Goal: Information Seeking & Learning: Learn about a topic

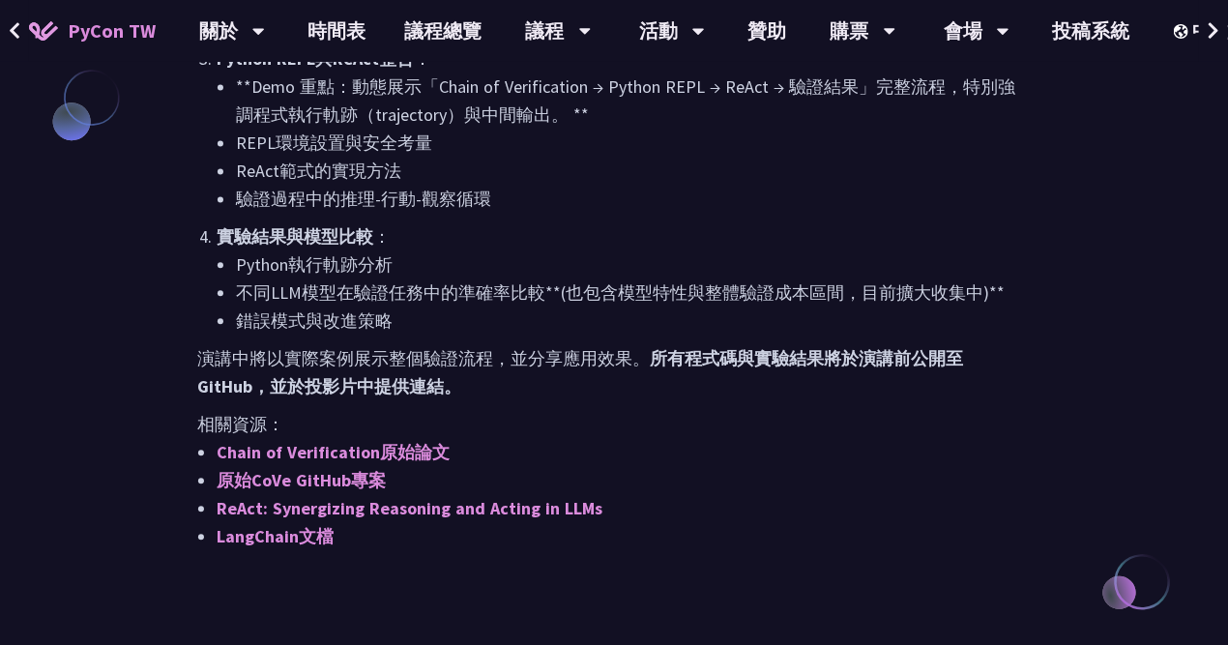
scroll to position [1740, 0]
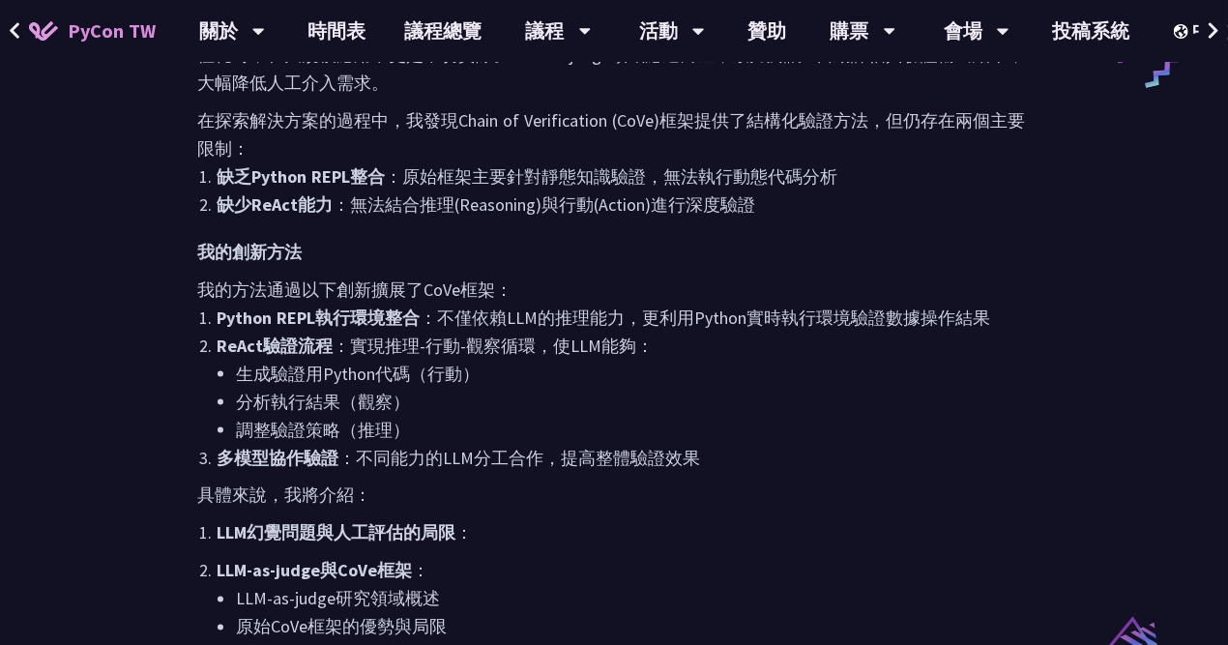
scroll to position [580, 0]
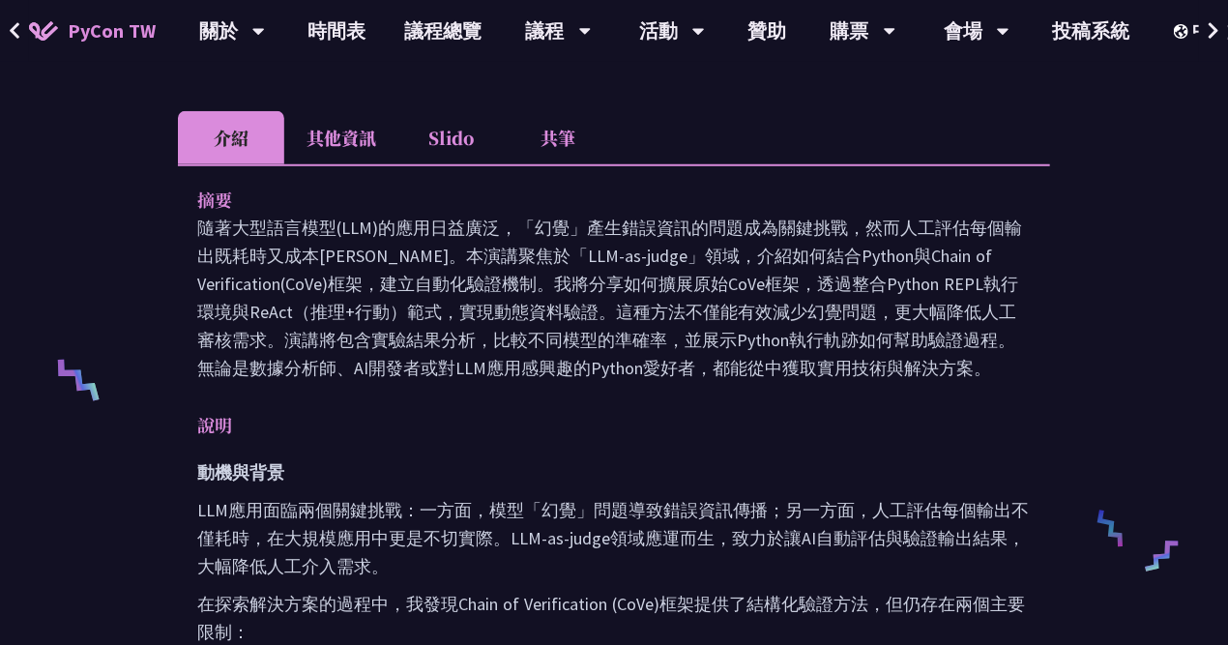
click at [572, 113] on li "共筆" at bounding box center [558, 137] width 106 height 53
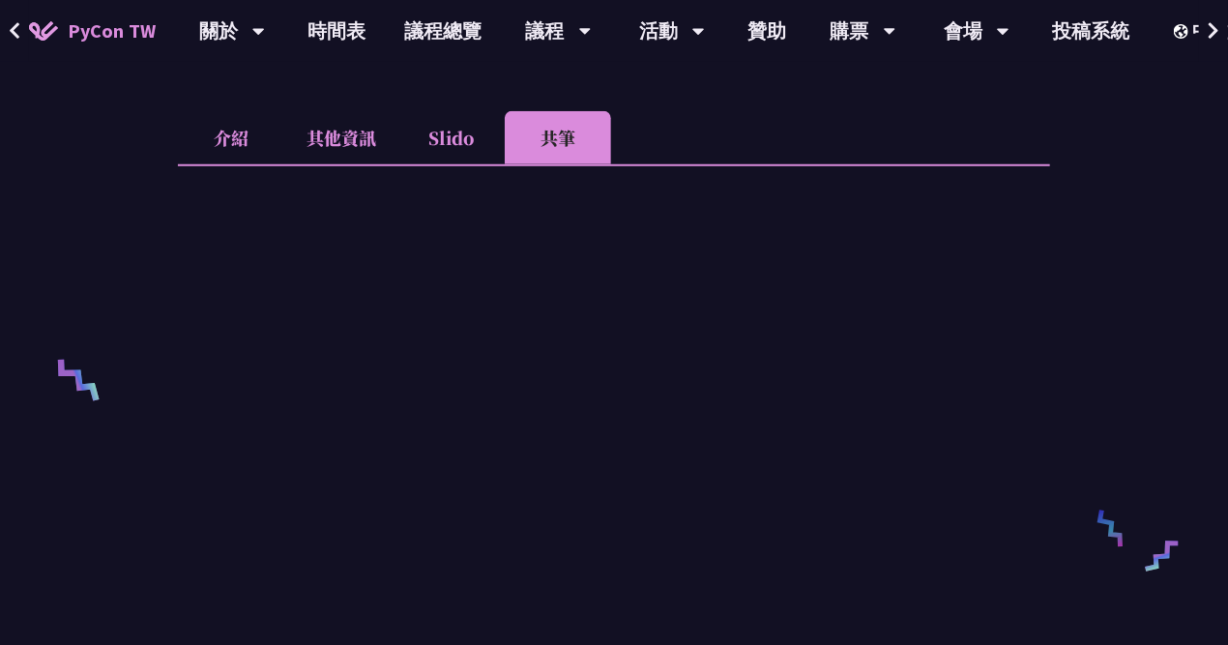
click at [358, 111] on li "其他資訊" at bounding box center [341, 137] width 114 height 53
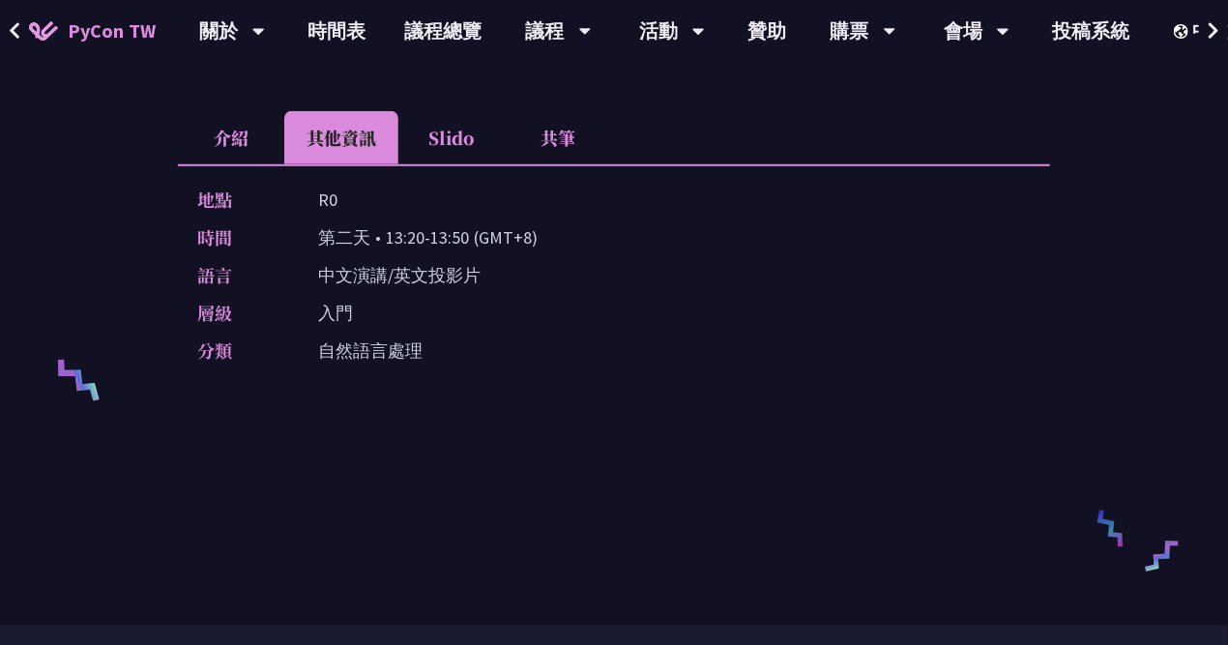
click at [267, 111] on li "介紹" at bounding box center [231, 137] width 106 height 53
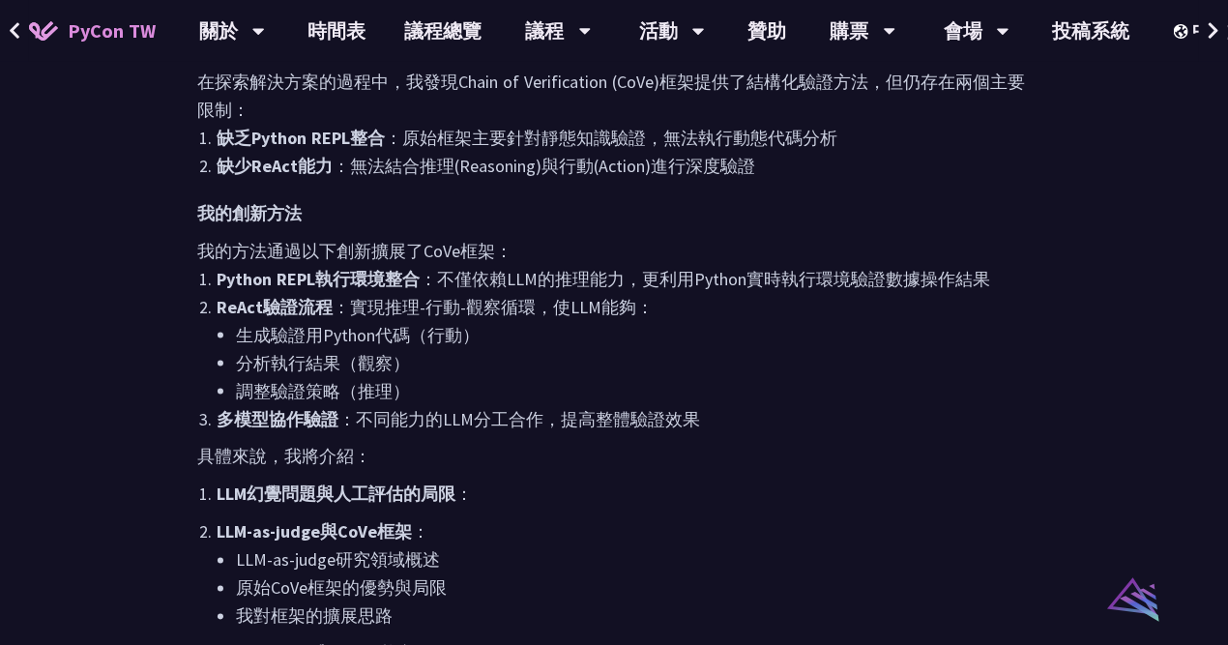
scroll to position [1160, 0]
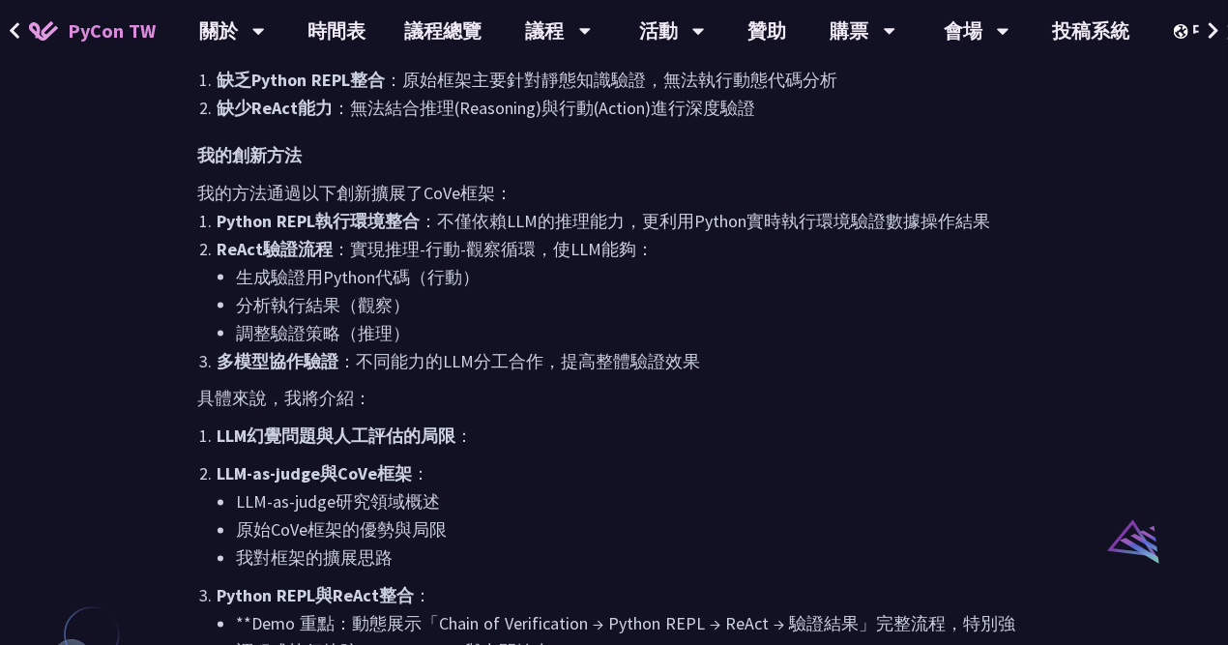
click at [78, 431] on div "以LLM攜手Python驗證資料：Chain of Verification (CoVe)實務應用 [PERSON_NAME] 專注於資訊操作(IO)的研究員…" at bounding box center [614, 104] width 1228 height 2528
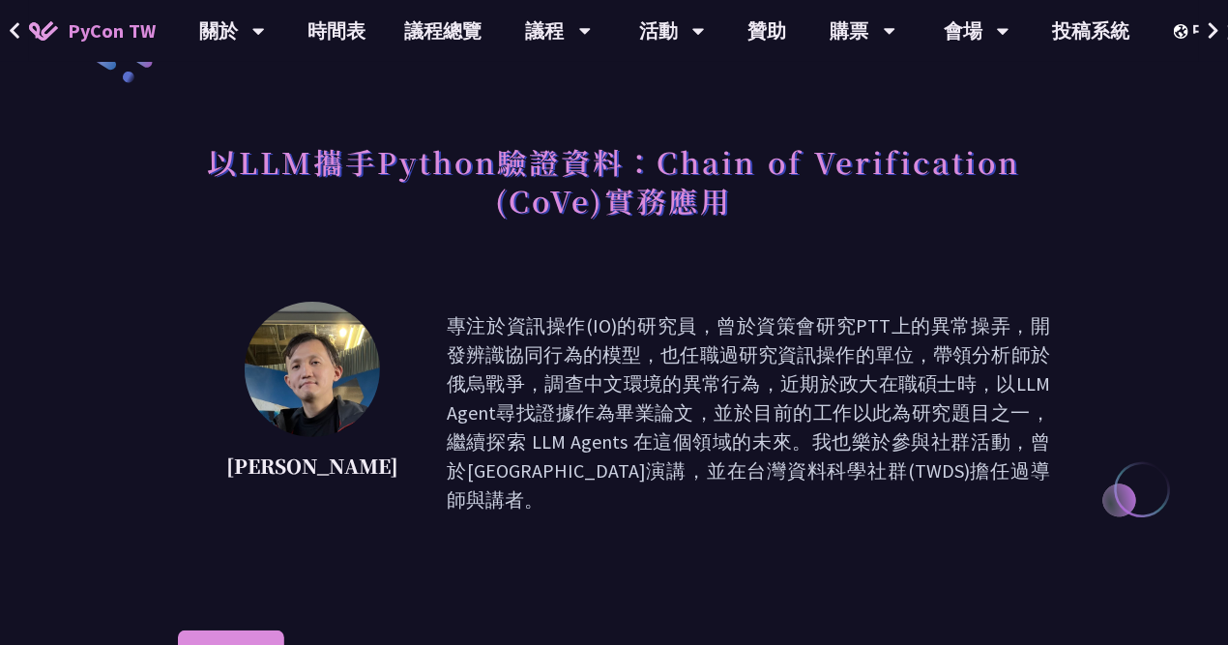
scroll to position [0, 0]
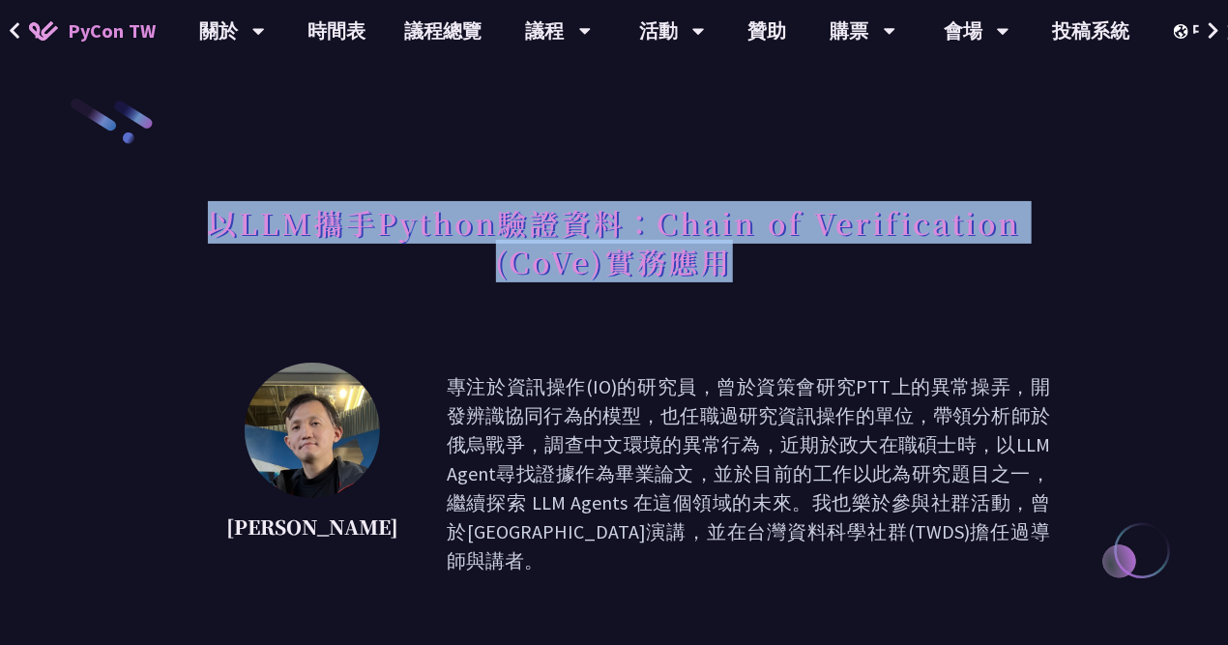
drag, startPoint x: 207, startPoint y: 218, endPoint x: 723, endPoint y: 260, distance: 517.8
click at [723, 260] on h1 "以LLM攜手Python驗證資料：Chain of Verification (CoVe)實務應用" at bounding box center [614, 241] width 872 height 97
copy h1 "以LLM攜手Python驗證資料：Chain of Verification (CoVe)實務應用"
click at [719, 279] on h1 "以LLM攜手Python驗證資料：Chain of Verification (CoVe)實務應用" at bounding box center [614, 241] width 872 height 97
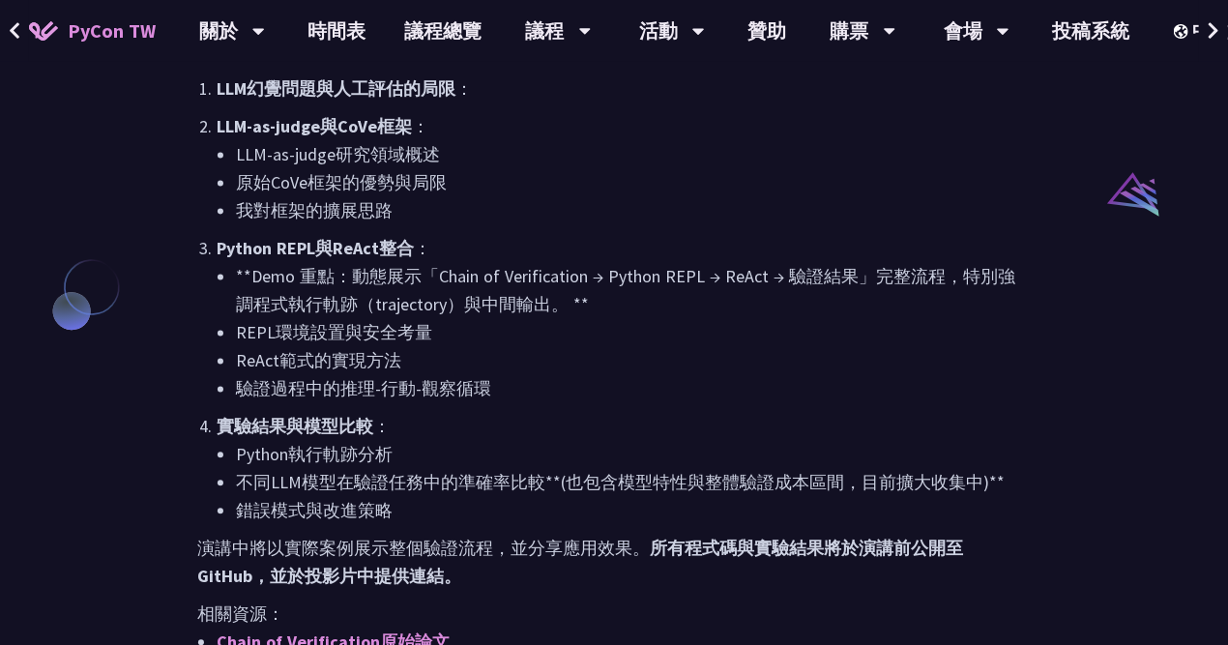
scroll to position [1450, 0]
